Goal: Communication & Community: Answer question/provide support

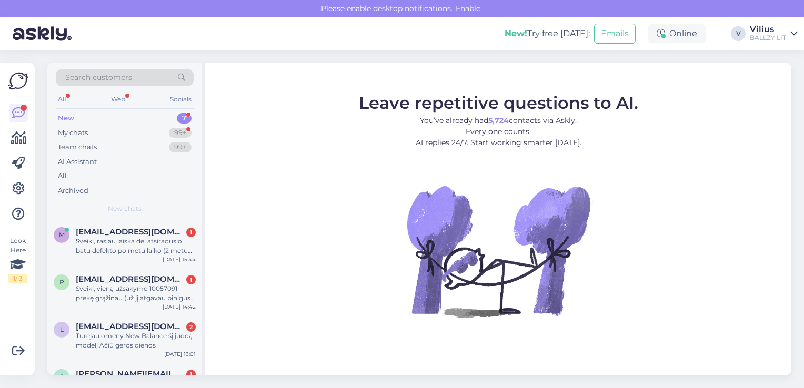
click at [145, 236] on span "[EMAIL_ADDRESS][DOMAIN_NAME]" at bounding box center [130, 231] width 109 height 9
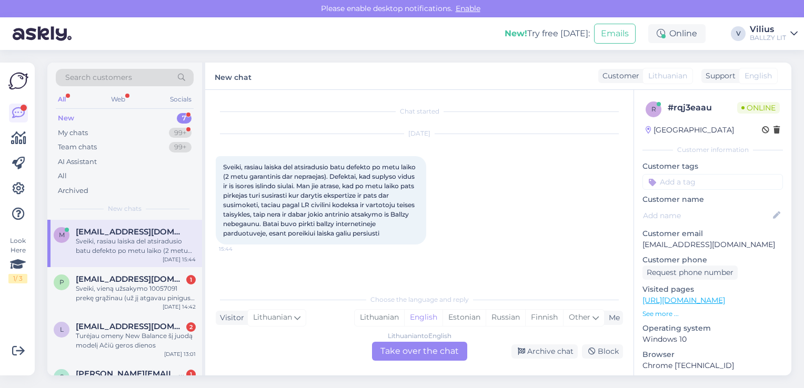
click at [392, 322] on div "Lithuanian" at bounding box center [379, 318] width 49 height 16
click at [413, 360] on div "Lithuanian to Lithuanian Take over the chat" at bounding box center [419, 351] width 95 height 19
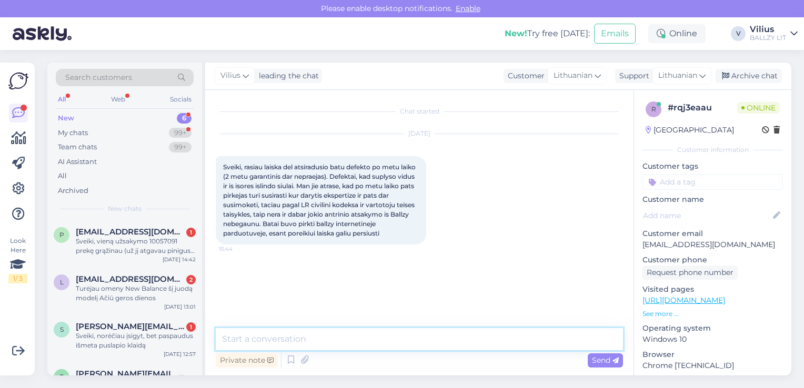
click at [400, 338] on textarea at bounding box center [419, 339] width 407 height 22
paste textarea "Laba diena, kilus abejonių dėl internetinėje parduotuvėje pirktos prekės kokybė…"
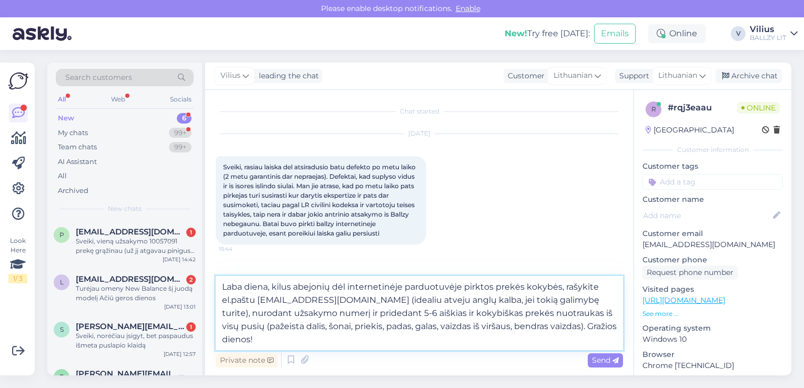
type textarea "Laba diena, kilus abejonių dėl internetinėje parduotuvėje pirktos prekės kokybė…"
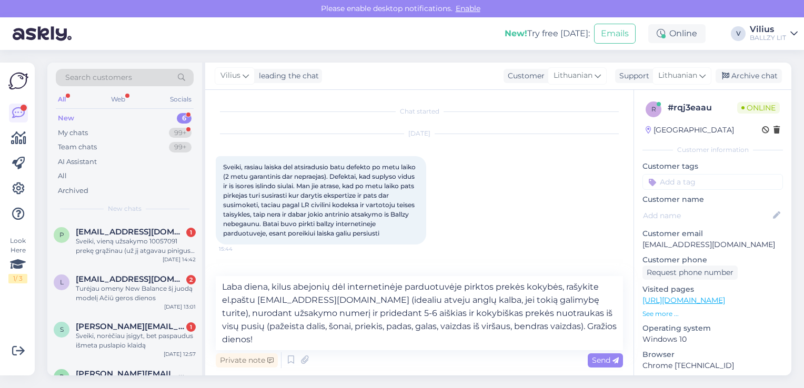
click at [596, 365] on div "Send" at bounding box center [605, 361] width 35 height 14
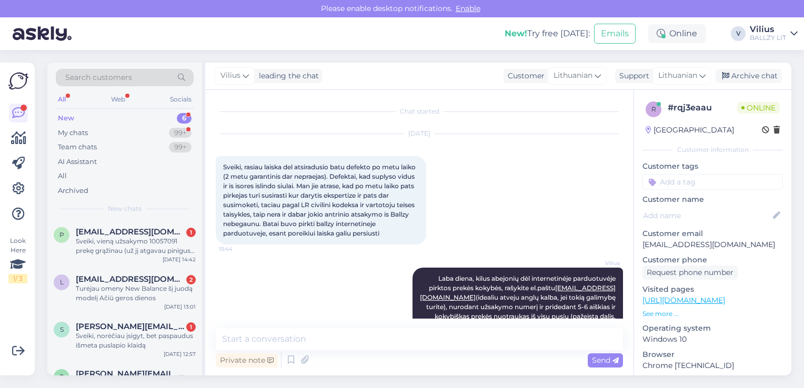
scroll to position [39, 0]
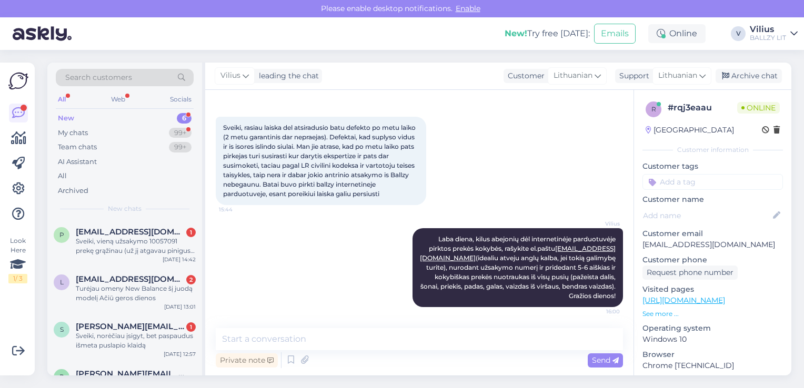
click at [141, 235] on span "[EMAIL_ADDRESS][DOMAIN_NAME]" at bounding box center [130, 231] width 109 height 9
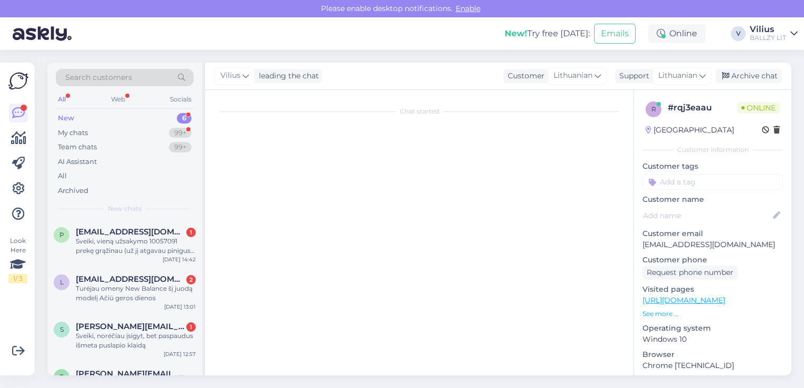
scroll to position [0, 0]
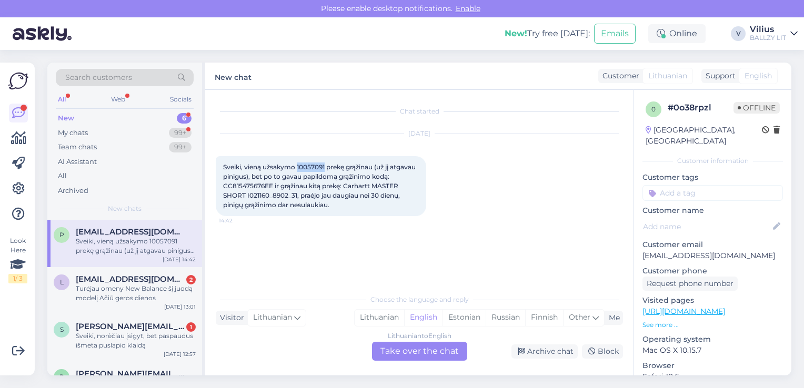
drag, startPoint x: 298, startPoint y: 166, endPoint x: 327, endPoint y: 167, distance: 29.0
click at [327, 167] on span "Sveiki, vieną užsakymo 10057091 prekę grąžinau (už jį atgavau pinigus), bet po …" at bounding box center [320, 186] width 194 height 46
copy span "10057091"
click at [137, 291] on div "Turėjau omeny New Balance šį juodą modelį Ačiū geros dienos" at bounding box center [136, 293] width 120 height 19
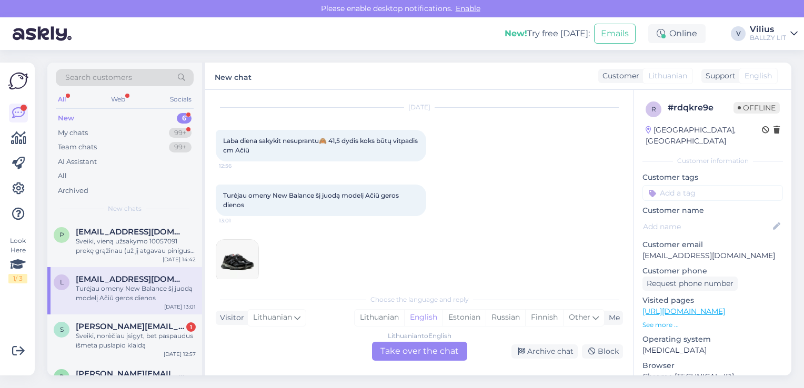
scroll to position [40, 0]
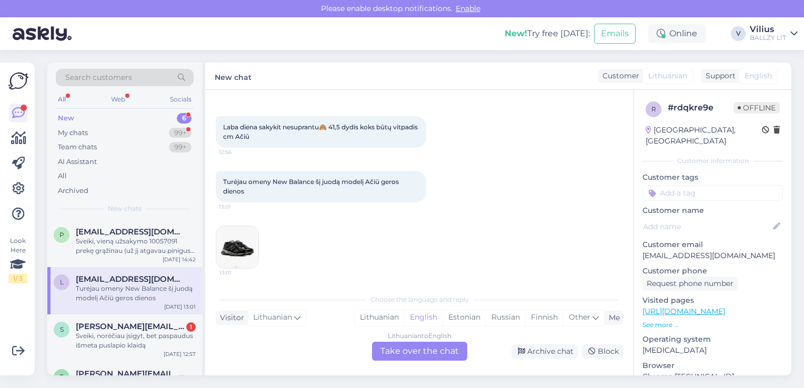
click at [377, 317] on div "Lithuanian" at bounding box center [379, 318] width 49 height 16
click at [390, 342] on div "Choose the language and reply Visitor Lithuanian Me Lithuanian English Estonian…" at bounding box center [419, 325] width 407 height 72
click at [392, 354] on div "Lithuanian to Lithuanian Take over the chat" at bounding box center [419, 351] width 95 height 19
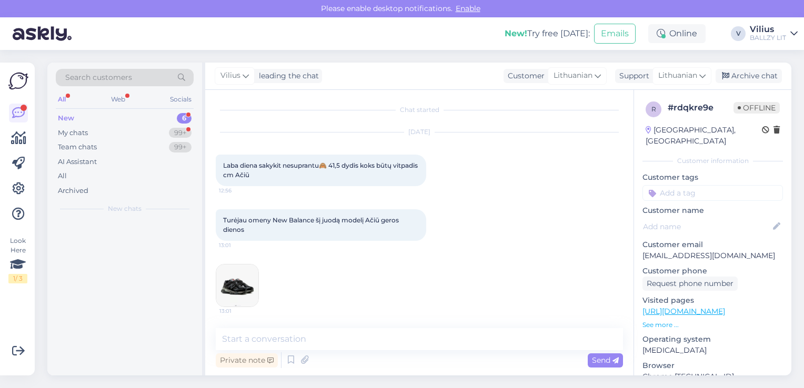
scroll to position [1, 0]
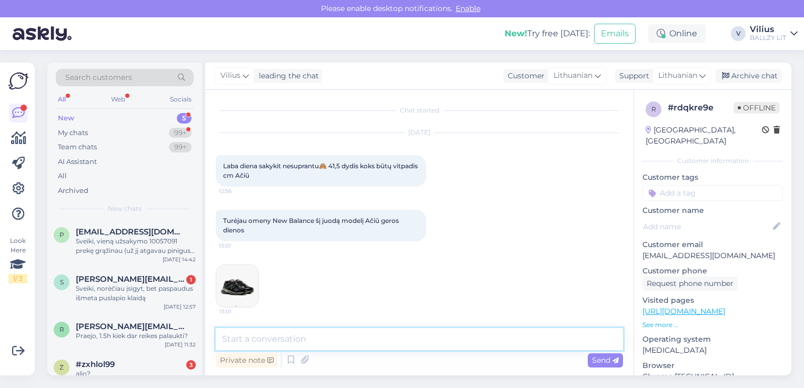
click at [389, 335] on textarea at bounding box center [419, 339] width 407 height 22
type textarea "Laba diena, gamintojas [PERSON_NAME] 26 cm vidinį padą."
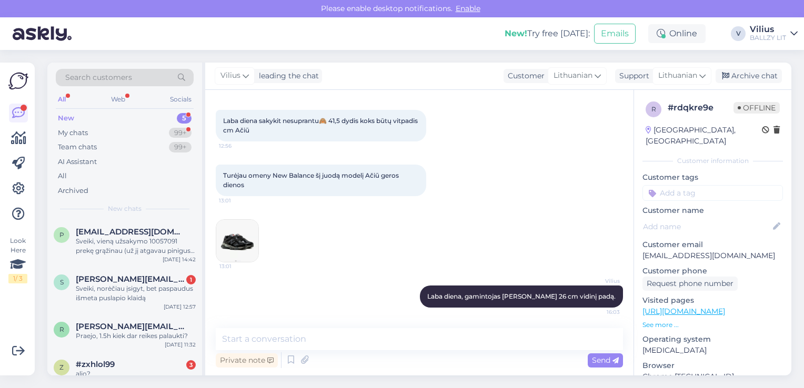
click at [131, 289] on div "Sveiki, norėčiau įsigyt, bet paspaudus išmeta puslapio klaidą" at bounding box center [136, 293] width 120 height 19
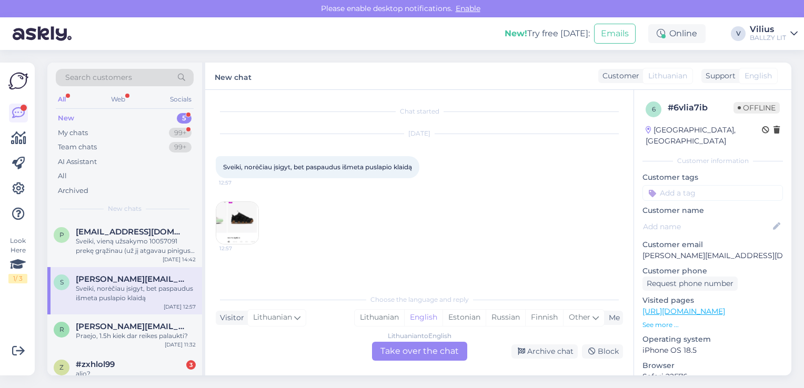
scroll to position [0, 0]
click at [236, 218] on img at bounding box center [237, 223] width 42 height 42
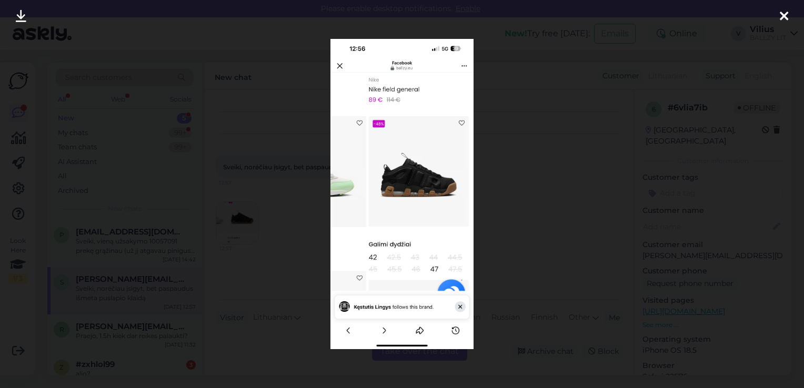
click at [554, 113] on div at bounding box center [402, 194] width 804 height 388
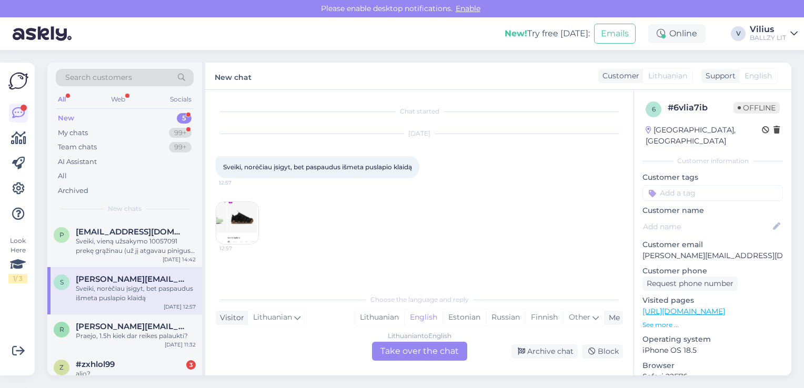
click at [384, 314] on div "Lithuanian" at bounding box center [379, 318] width 49 height 16
click at [397, 348] on div "Lithuanian to Lithuanian Take over the chat" at bounding box center [419, 351] width 95 height 19
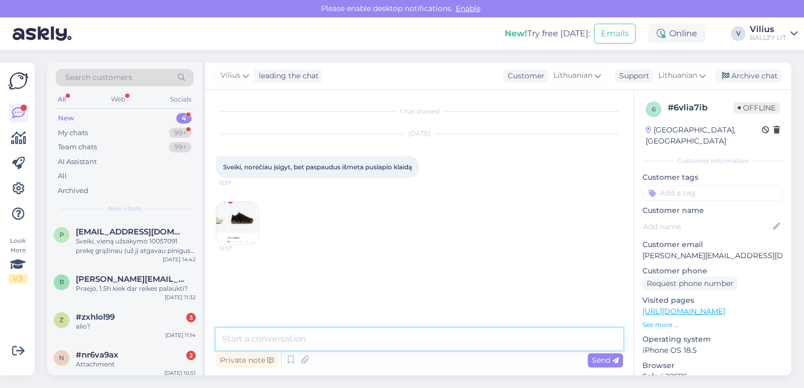
click at [393, 338] on textarea at bounding box center [419, 339] width 407 height 22
type textarea "I"
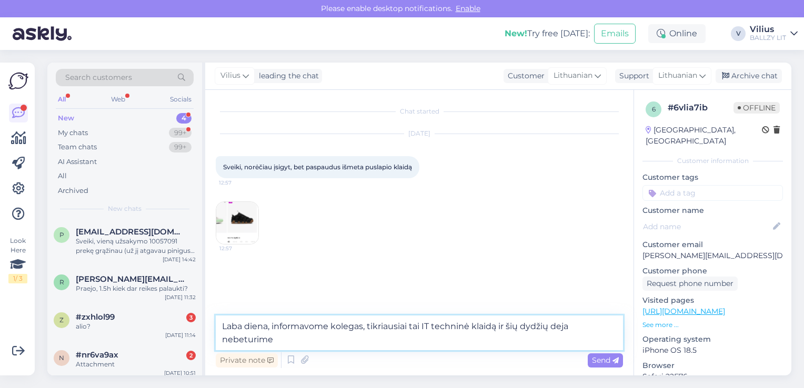
type textarea "Laba diena, informavome kolegas, tikriausiai tai IT techninė klaidą ir šių dydž…"
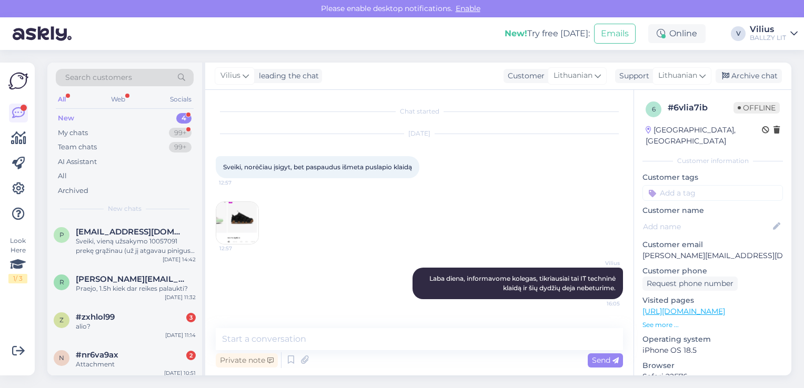
click at [146, 284] on div "Praejo, 1.5h kiek dar reikes palaukti?" at bounding box center [136, 288] width 120 height 9
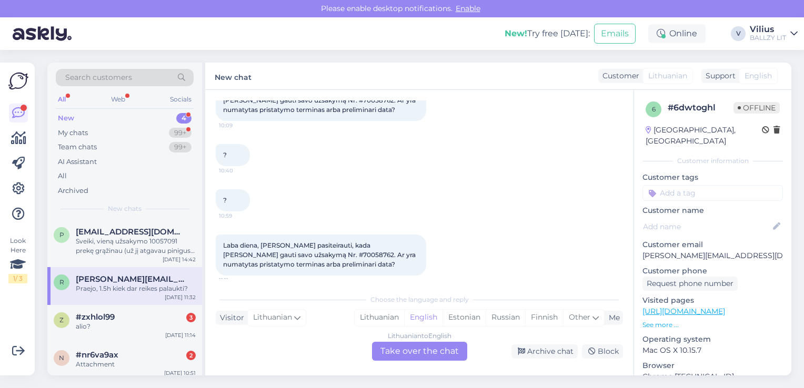
scroll to position [129, 0]
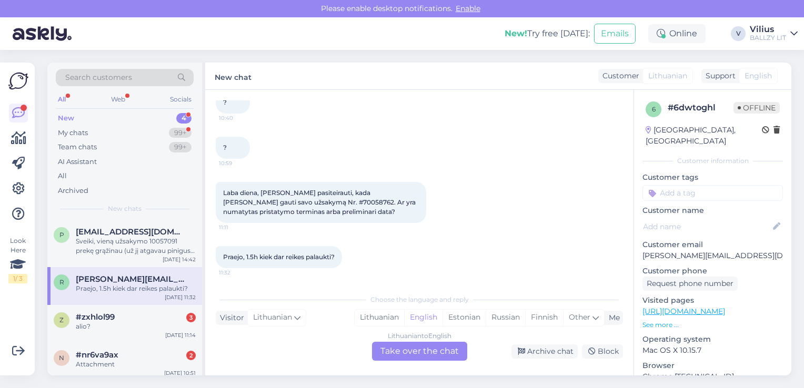
click at [133, 318] on div "#zxhlol99 3" at bounding box center [136, 317] width 120 height 9
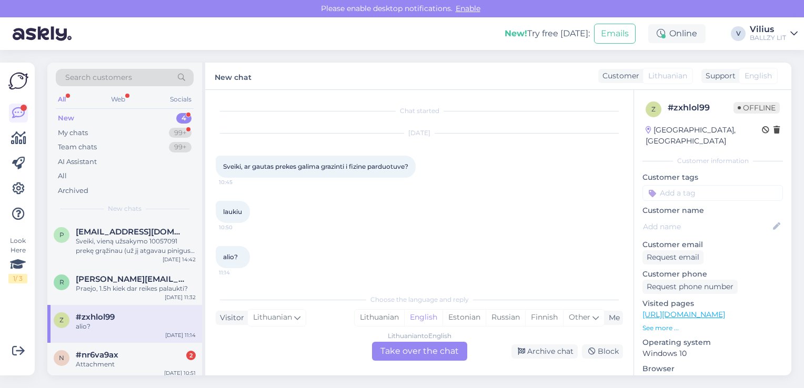
click at [378, 323] on div "Lithuanian" at bounding box center [379, 318] width 49 height 16
click at [405, 348] on div "Lithuanian to Lithuanian Take over the chat" at bounding box center [419, 351] width 95 height 19
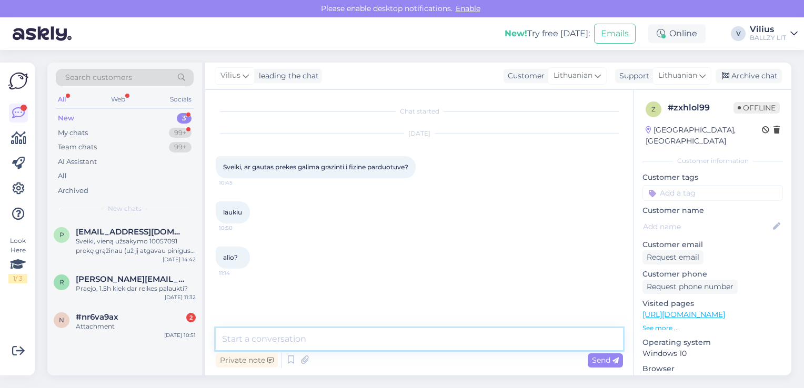
click at [405, 348] on textarea at bounding box center [419, 339] width 407 height 22
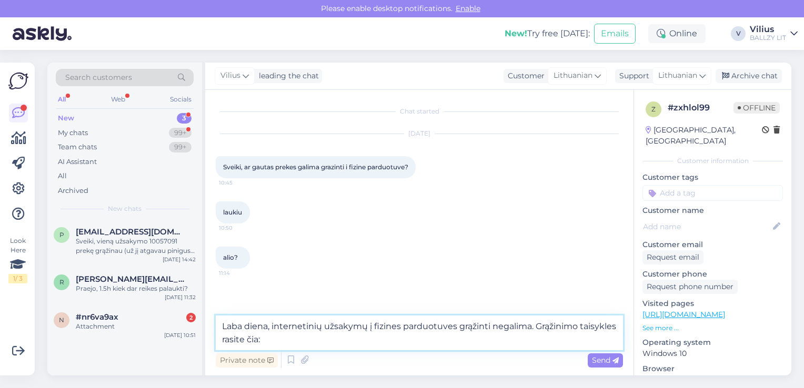
paste textarea "[URL][DOMAIN_NAME]"
type textarea "Laba diena, internetinių užsakymų į fizines parduotuves grąžinti negalima. Grąž…"
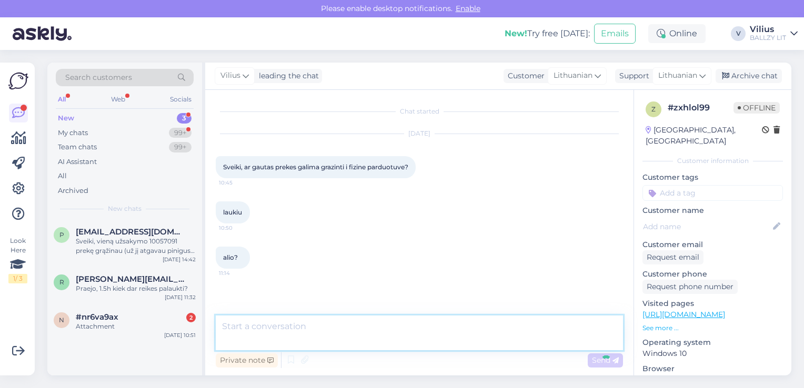
scroll to position [25, 0]
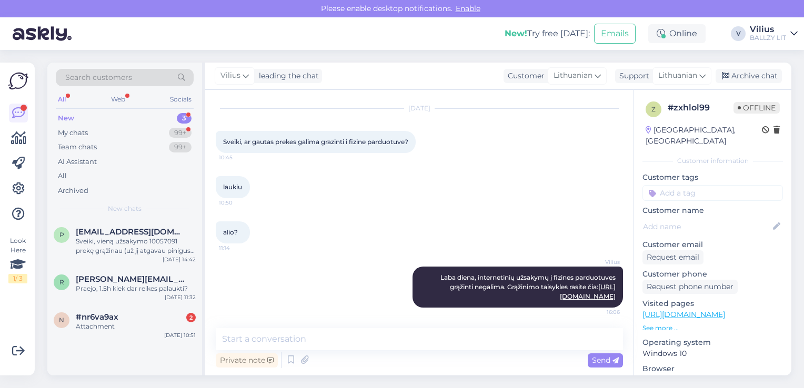
click at [133, 333] on div "n #nr6va9ax 2 Attachment [DATE] 10:51" at bounding box center [124, 324] width 155 height 38
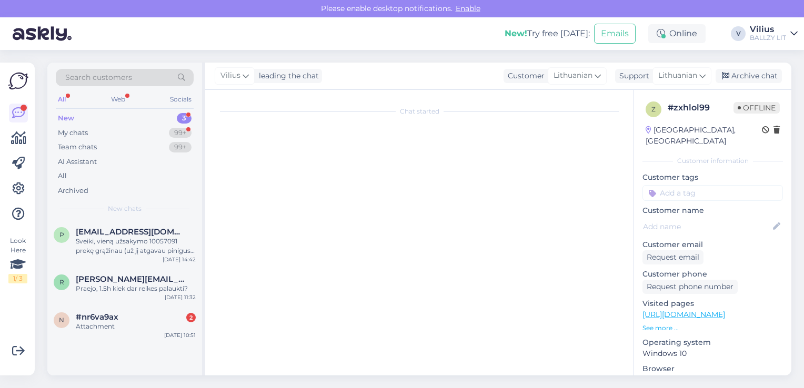
scroll to position [0, 0]
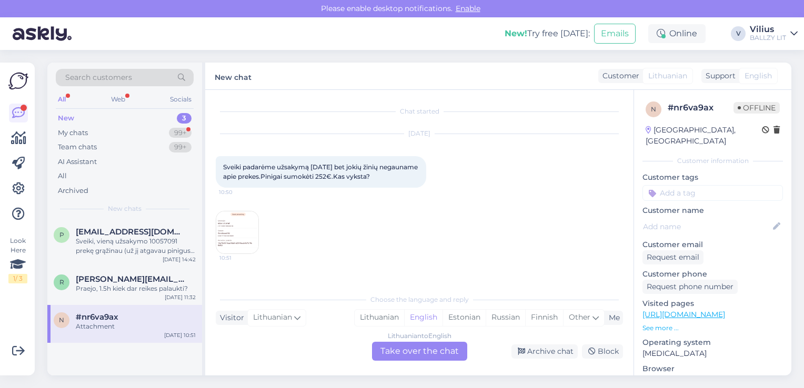
click at [236, 233] on img at bounding box center [237, 233] width 42 height 42
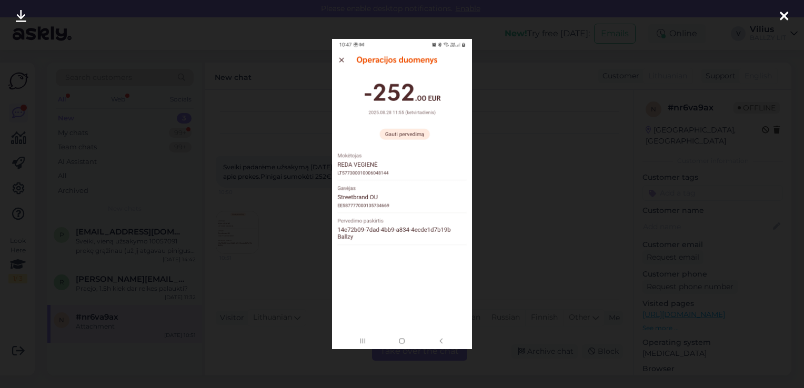
click at [547, 218] on div at bounding box center [402, 194] width 804 height 388
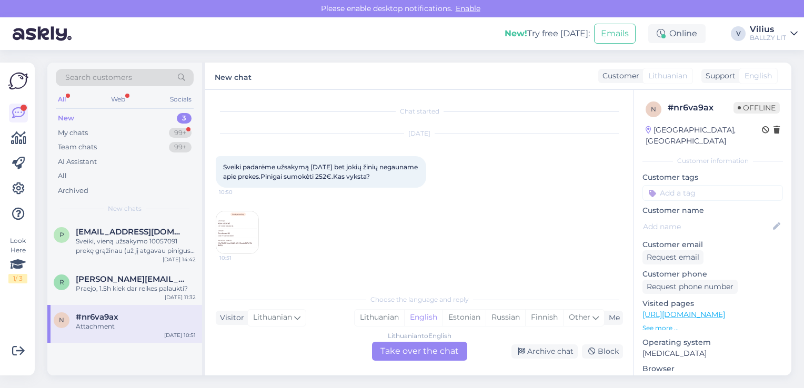
click at [367, 323] on div "Lithuanian" at bounding box center [379, 318] width 49 height 16
click at [398, 350] on div "Lithuanian to Lithuanian Take over the chat" at bounding box center [419, 351] width 95 height 19
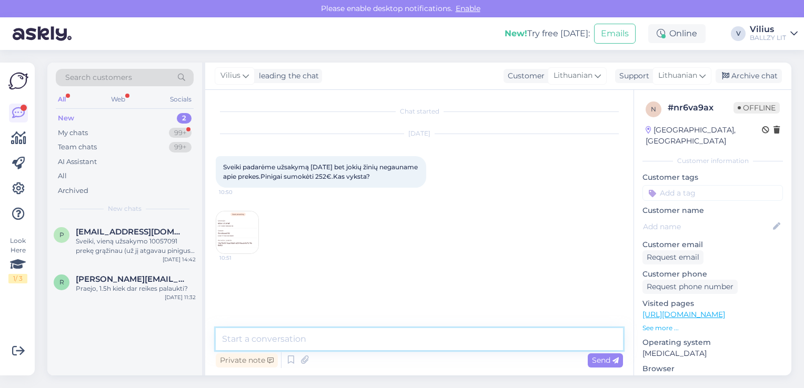
click at [397, 341] on textarea at bounding box center [419, 339] width 407 height 22
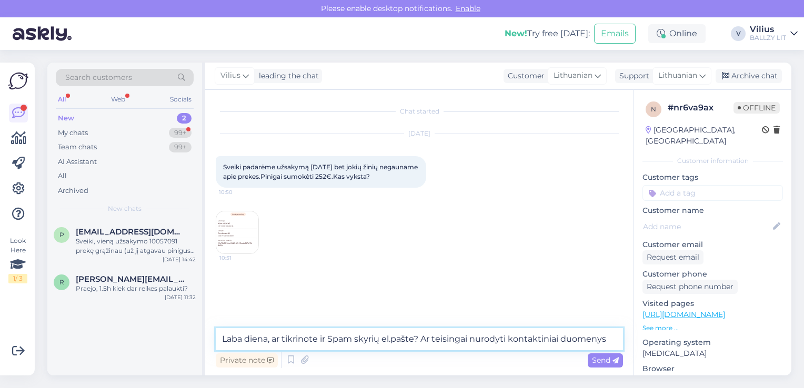
type textarea "Laba diena, ar tikrinote ir Spam skyrių el.pašte? Ar teisingai nurodyti kontakt…"
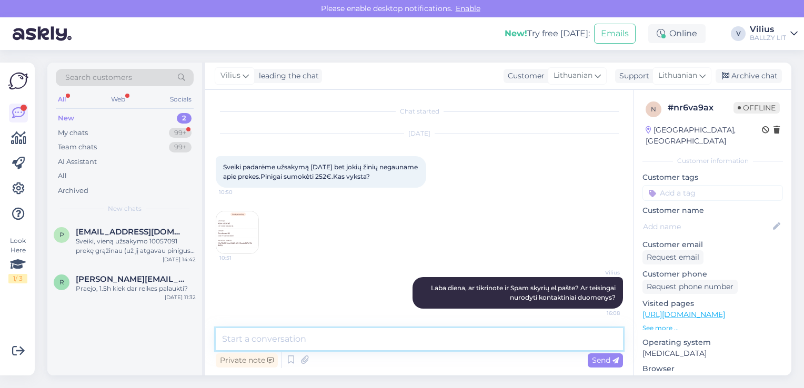
scroll to position [1, 0]
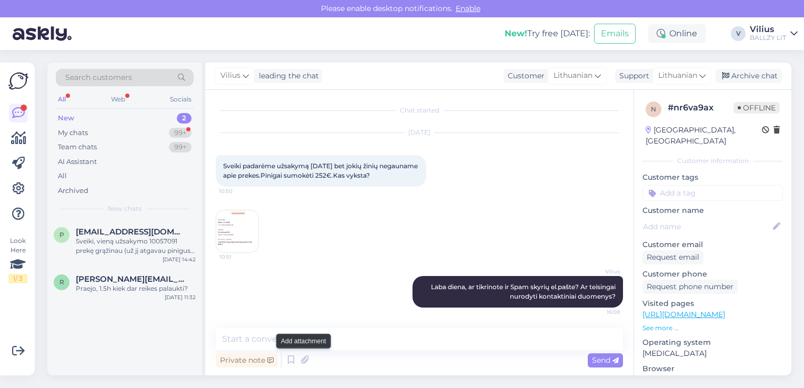
click at [306, 357] on icon at bounding box center [304, 361] width 15 height 16
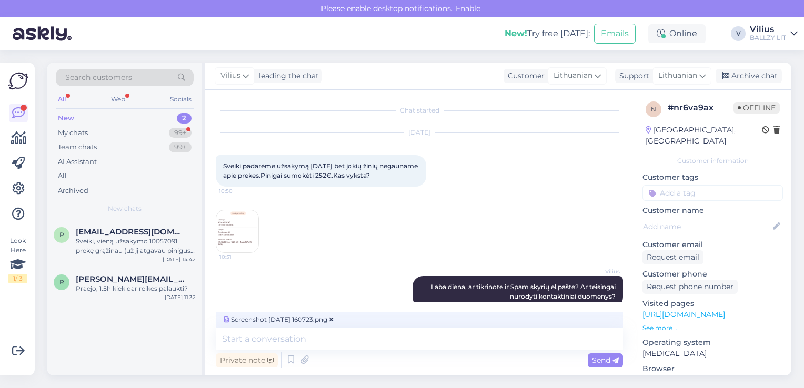
click at [611, 363] on span "Send" at bounding box center [605, 360] width 27 height 9
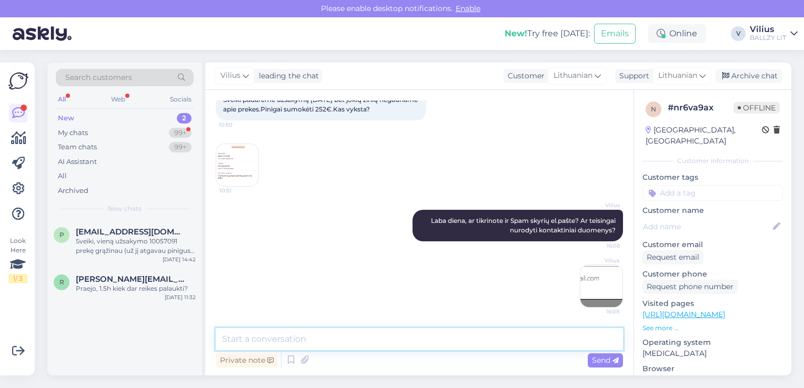
click at [442, 350] on textarea at bounding box center [419, 339] width 407 height 22
type textarea "Jūsų siunta jau perduota kurjeriams, jos judėjimą galite sekti čia:"
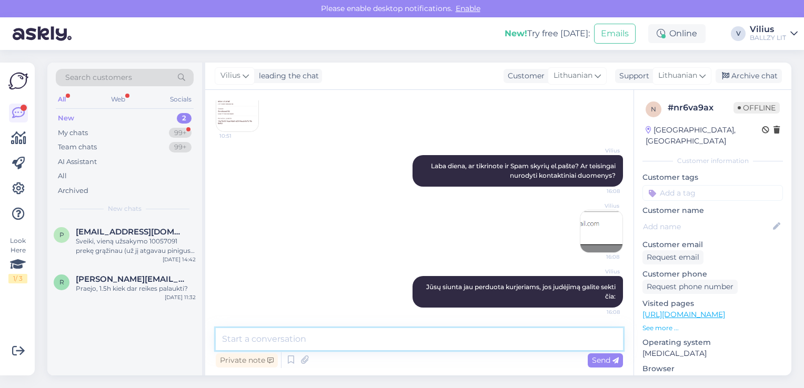
click at [401, 348] on textarea at bounding box center [419, 339] width 407 height 22
paste textarea "[URL][DOMAIN_NAME]"
type textarea "[URL][DOMAIN_NAME]"
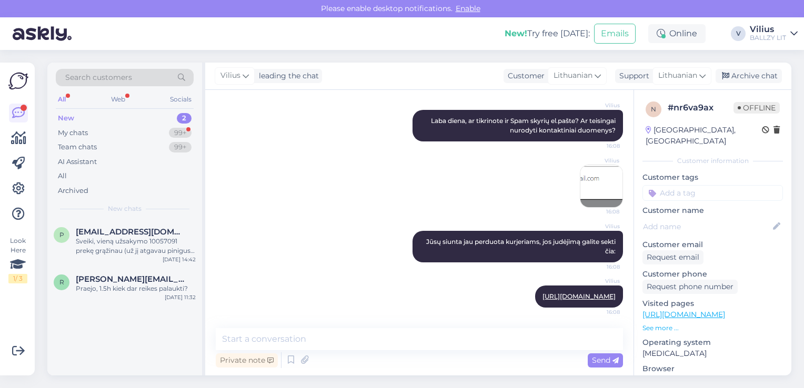
click at [99, 133] on div "My chats 99+" at bounding box center [125, 133] width 138 height 15
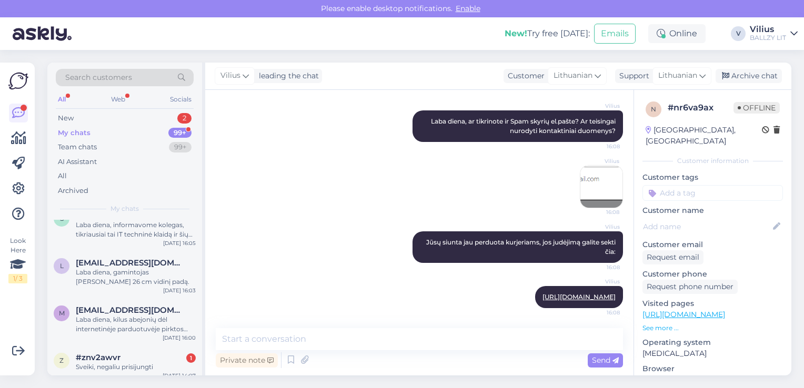
scroll to position [0, 0]
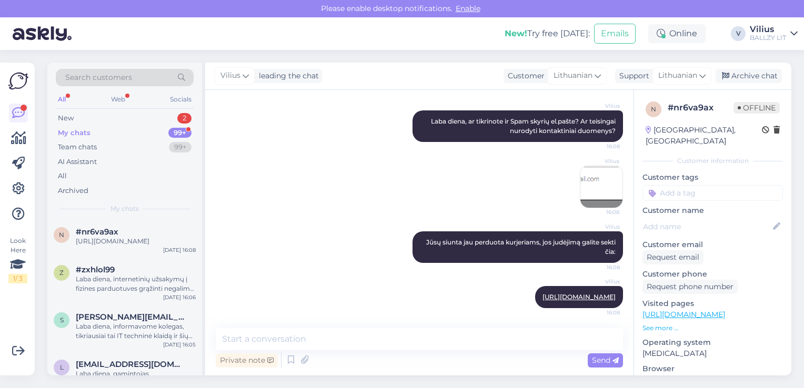
click at [73, 117] on div "New" at bounding box center [66, 118] width 16 height 11
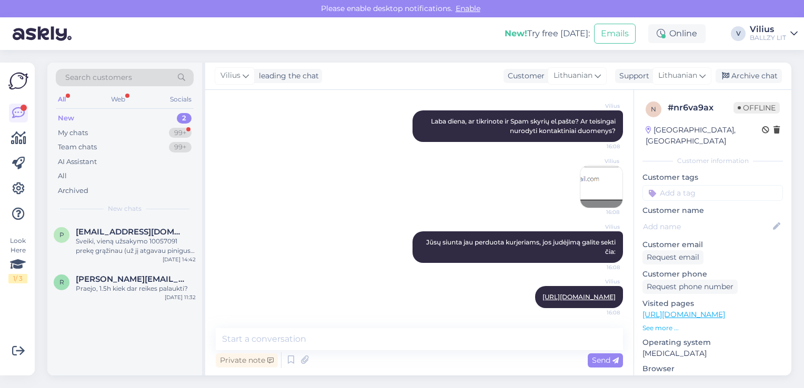
click at [124, 133] on div "My chats 99+" at bounding box center [125, 133] width 138 height 15
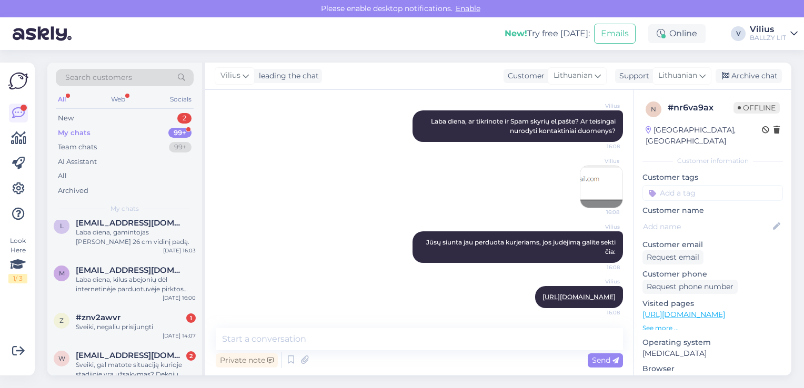
scroll to position [158, 0]
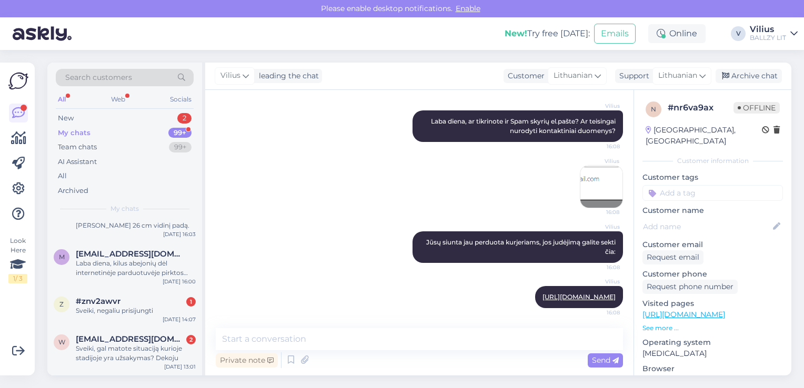
click at [144, 306] on div "#znv2awvr 1" at bounding box center [136, 301] width 120 height 9
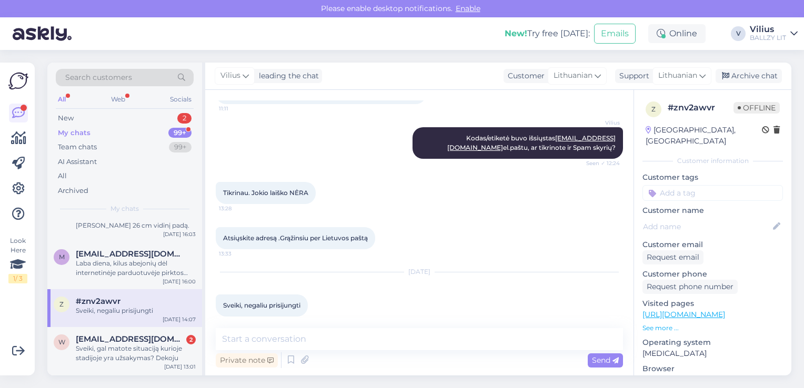
scroll to position [885, 0]
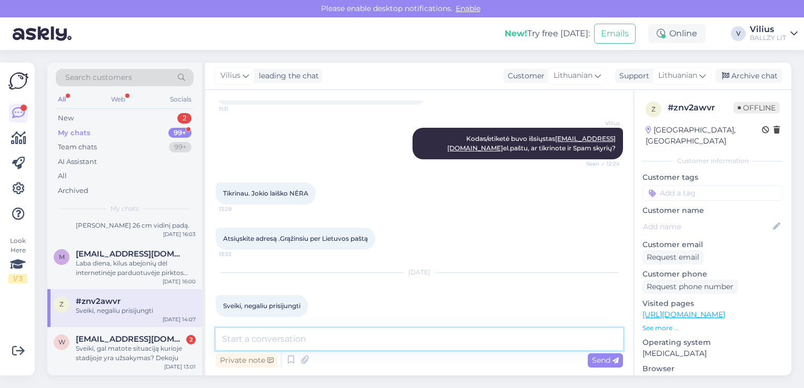
click at [340, 343] on textarea at bounding box center [419, 339] width 407 height 22
type textarea "Laba diena, patikslinkite, ar bandėte pasikeisti slaptažodį?"
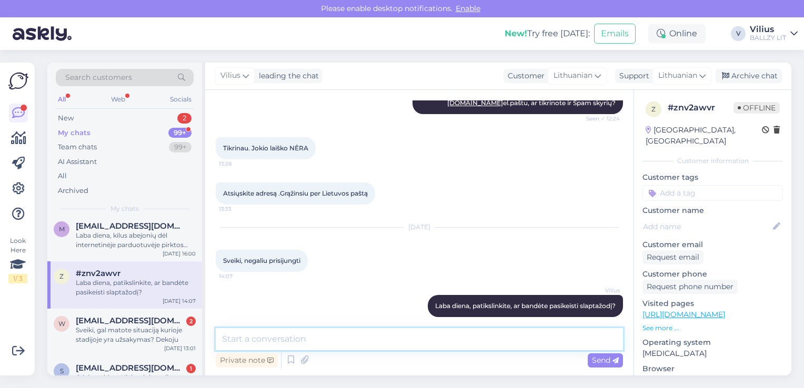
scroll to position [211, 0]
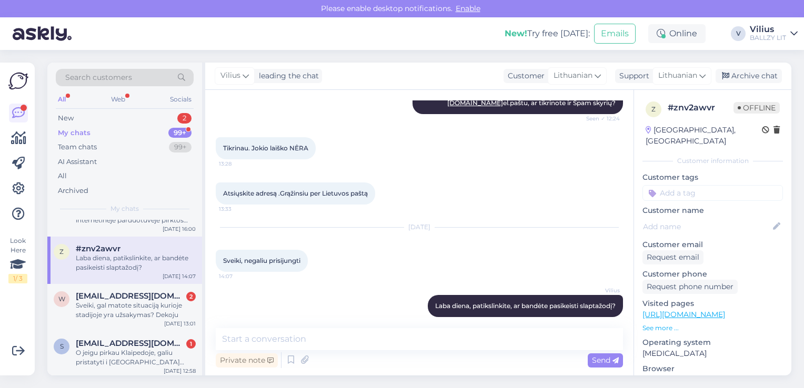
click at [150, 315] on div "Sveiki, gal matote situaciją kurioje stadijoje yra užsakymas? Dekoju" at bounding box center [136, 310] width 120 height 19
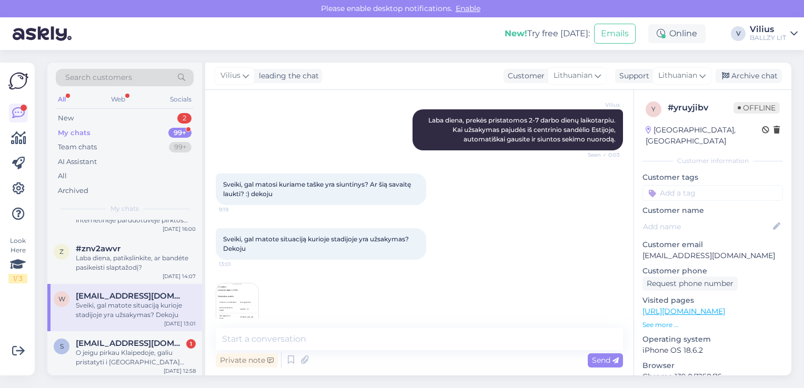
scroll to position [359, 0]
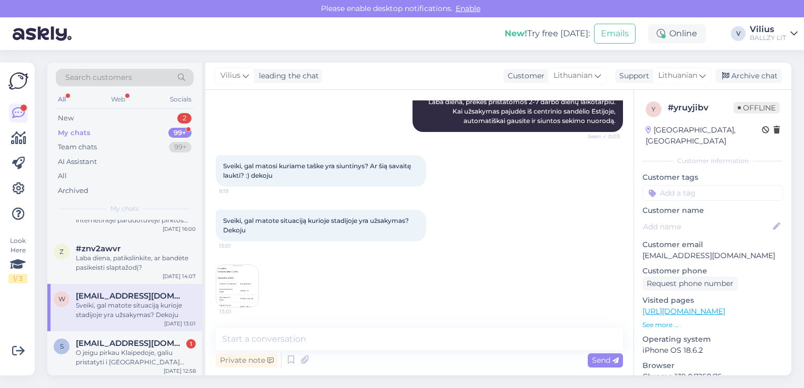
click at [232, 284] on img at bounding box center [237, 286] width 42 height 42
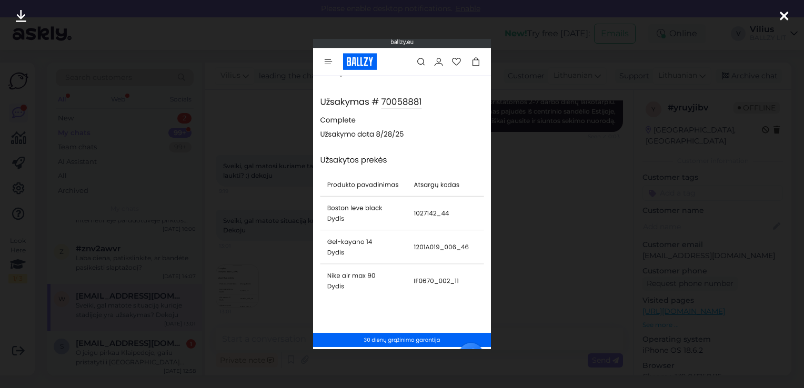
click at [577, 224] on div at bounding box center [402, 194] width 804 height 388
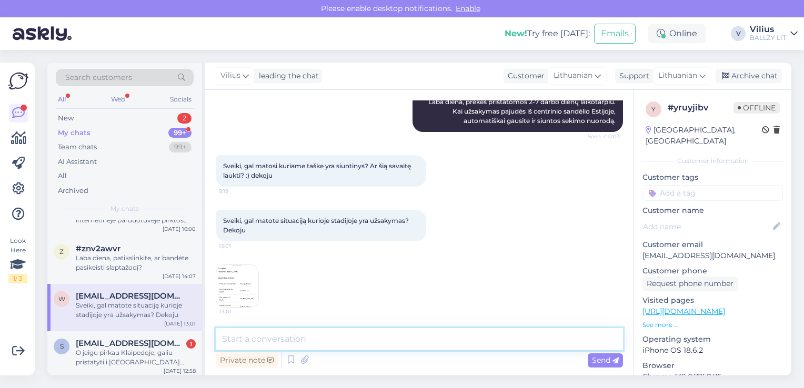
click at [293, 343] on textarea at bounding box center [419, 339] width 407 height 22
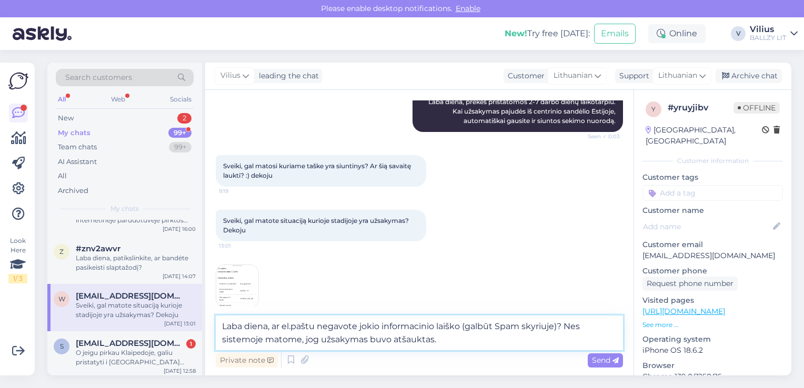
type textarea "Laba diena, ar el.paštu negavote jokio informacinio laiško (galbūt Spam skyriuj…"
click at [598, 364] on span "Send" at bounding box center [605, 360] width 27 height 9
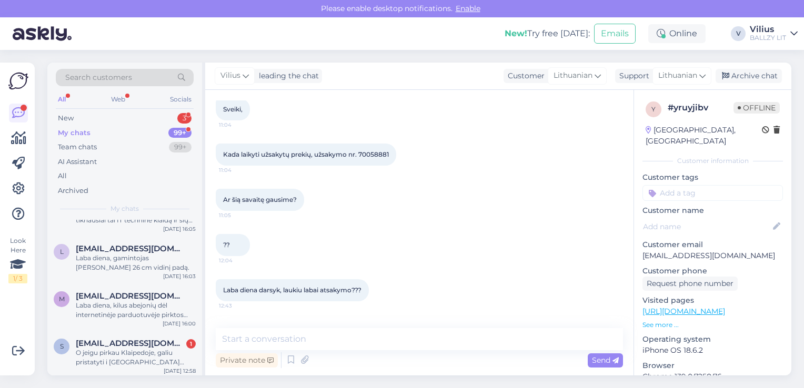
scroll to position [0, 0]
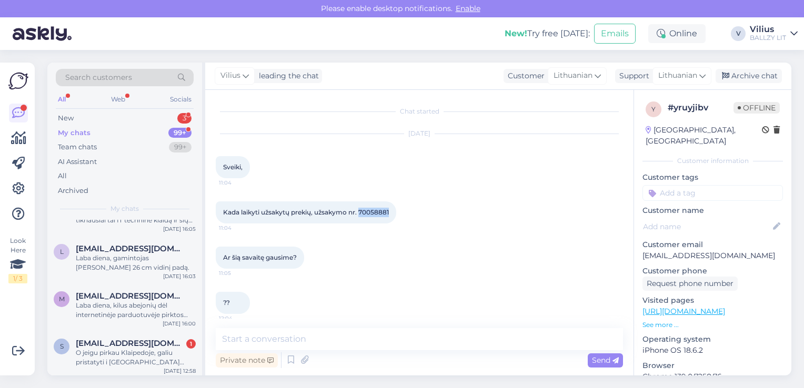
drag, startPoint x: 360, startPoint y: 208, endPoint x: 391, endPoint y: 216, distance: 32.0
click at [391, 216] on div "Kada laikyti užsakytų prekių, užsakymo nr. 70058881 11:04" at bounding box center [306, 213] width 181 height 22
copy span "70058881"
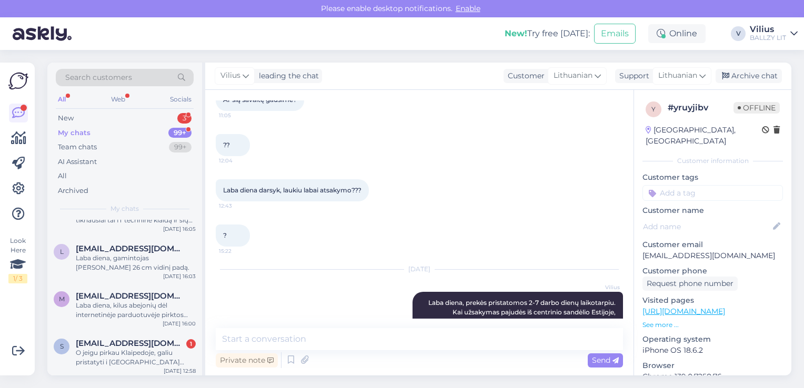
scroll to position [533, 0]
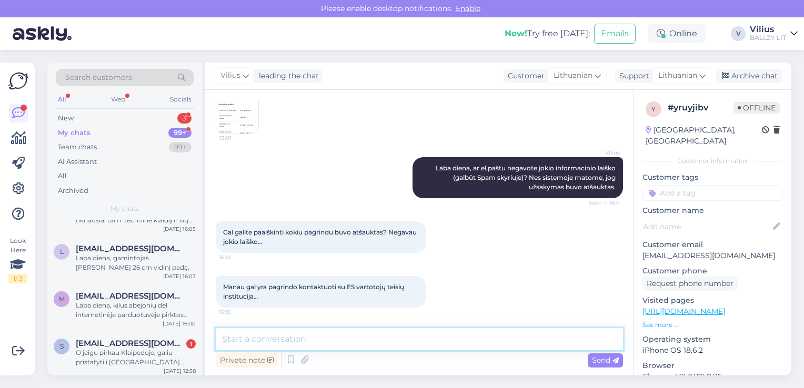
click at [339, 338] on textarea at bounding box center [419, 339] width 407 height 22
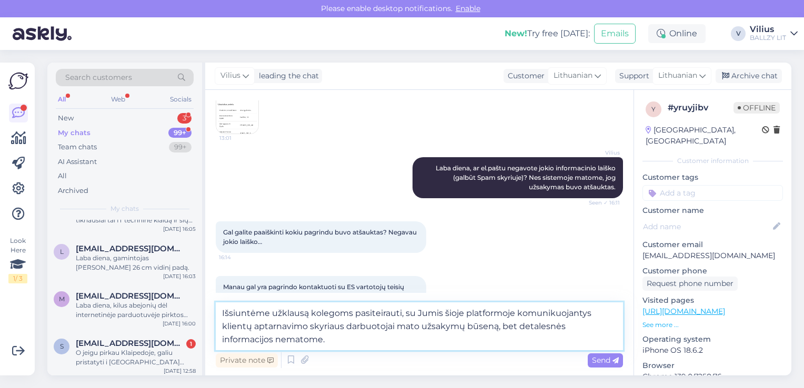
type textarea "Išsiuntėme užklausą kolegoms pasiteirauti, su Jumis šioje platformoje komunikuo…"
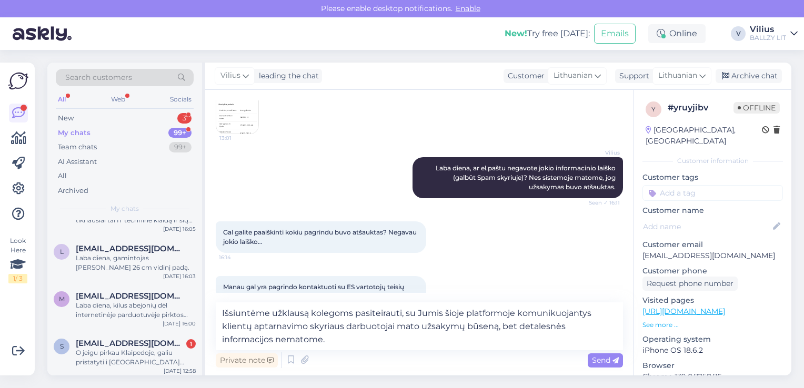
click at [603, 357] on span "Send" at bounding box center [605, 360] width 27 height 9
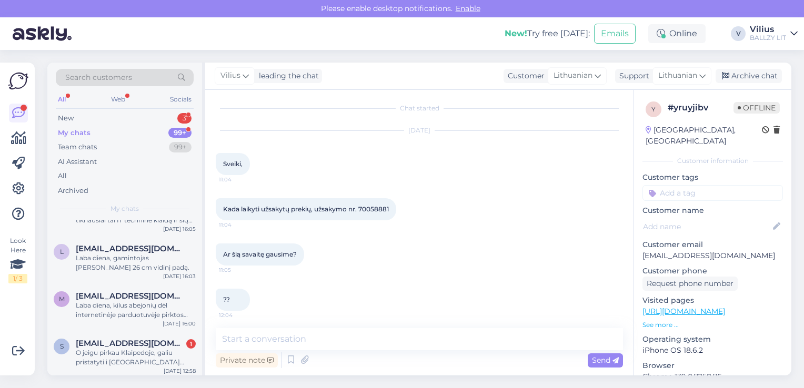
scroll to position [0, 0]
drag, startPoint x: 360, startPoint y: 212, endPoint x: 391, endPoint y: 214, distance: 30.6
click at [391, 214] on div "Kada laikyti užsakytų prekių, užsakymo nr. 70058881 11:04" at bounding box center [306, 213] width 181 height 22
copy span "70058881"
